Goal: Find contact information: Obtain details needed to contact an individual or organization

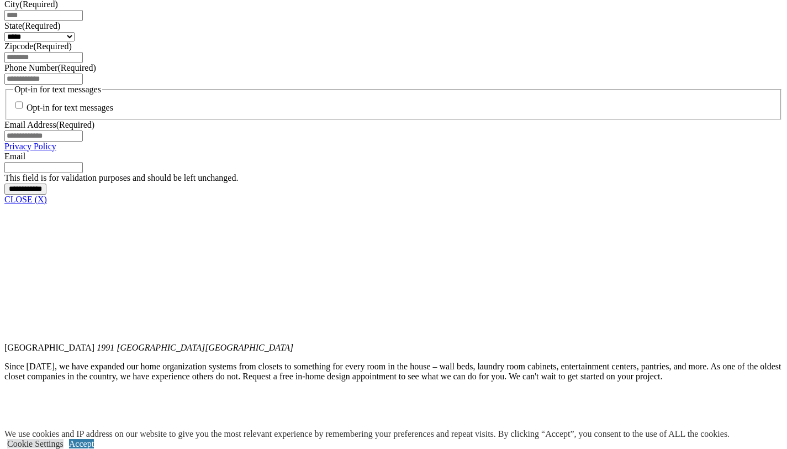
scroll to position [1268, 0]
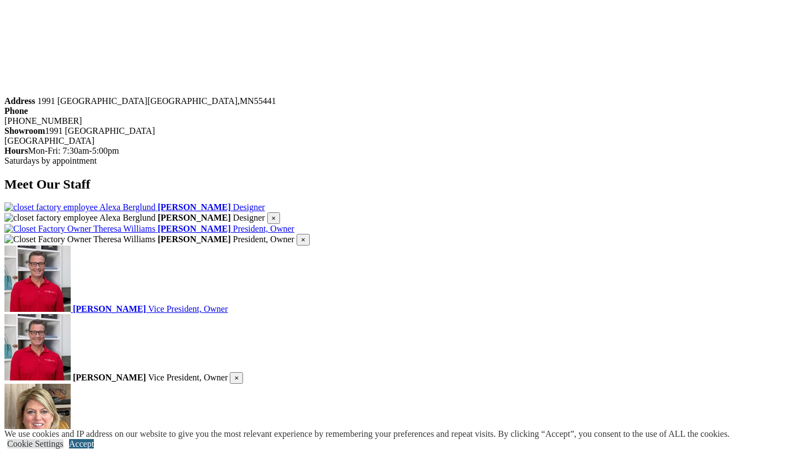
click at [94, 439] on link "Accept" at bounding box center [81, 443] width 25 height 9
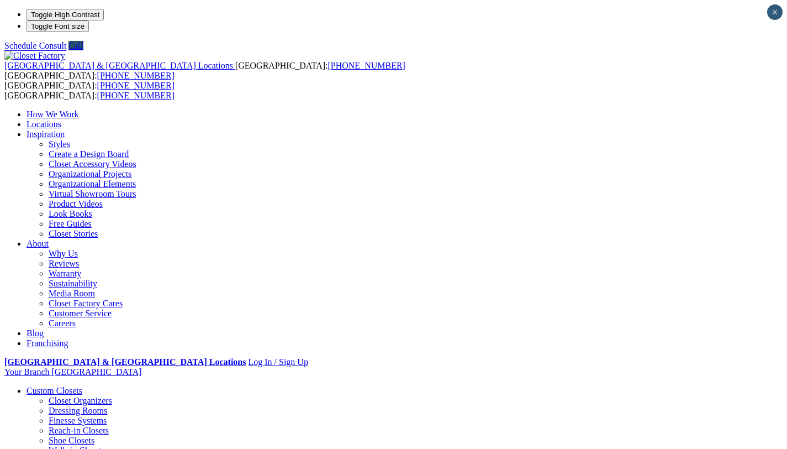
scroll to position [227, 0]
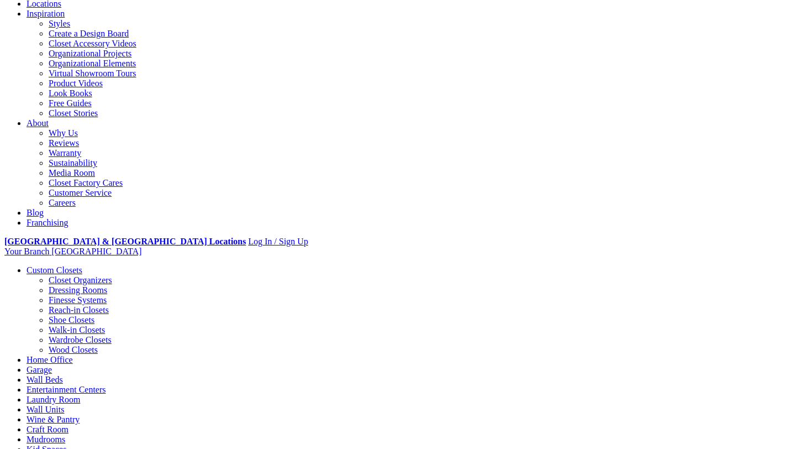
scroll to position [18, 0]
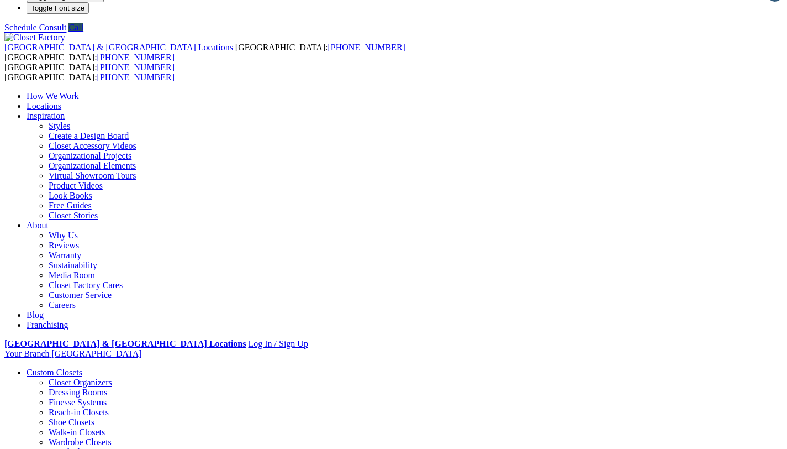
drag, startPoint x: 272, startPoint y: 349, endPoint x: 222, endPoint y: 352, distance: 50.4
copy div "[PHONE_NUMBER]"
drag, startPoint x: 401, startPoint y: 361, endPoint x: 324, endPoint y: 354, distance: 77.2
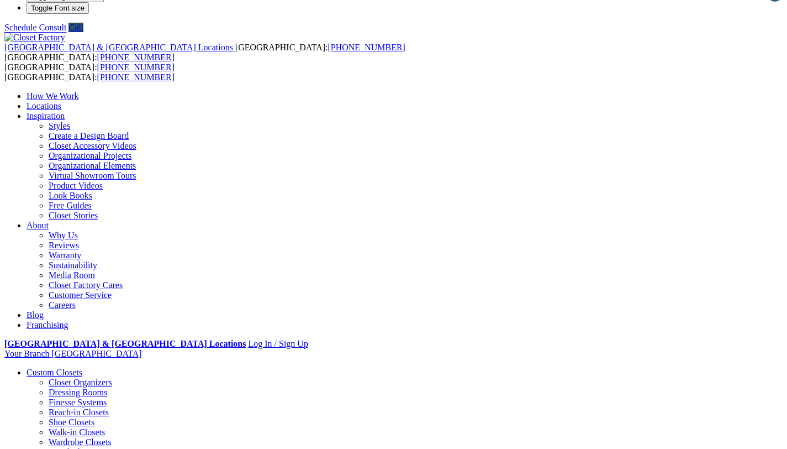
copy div "[STREET_ADDRESS]"
drag, startPoint x: 592, startPoint y: 361, endPoint x: 485, endPoint y: 352, distance: 107.0
copy div "Mon-Fri: 7:30am-5:00pm Saturdays by appointment"
